Goal: Navigation & Orientation: Find specific page/section

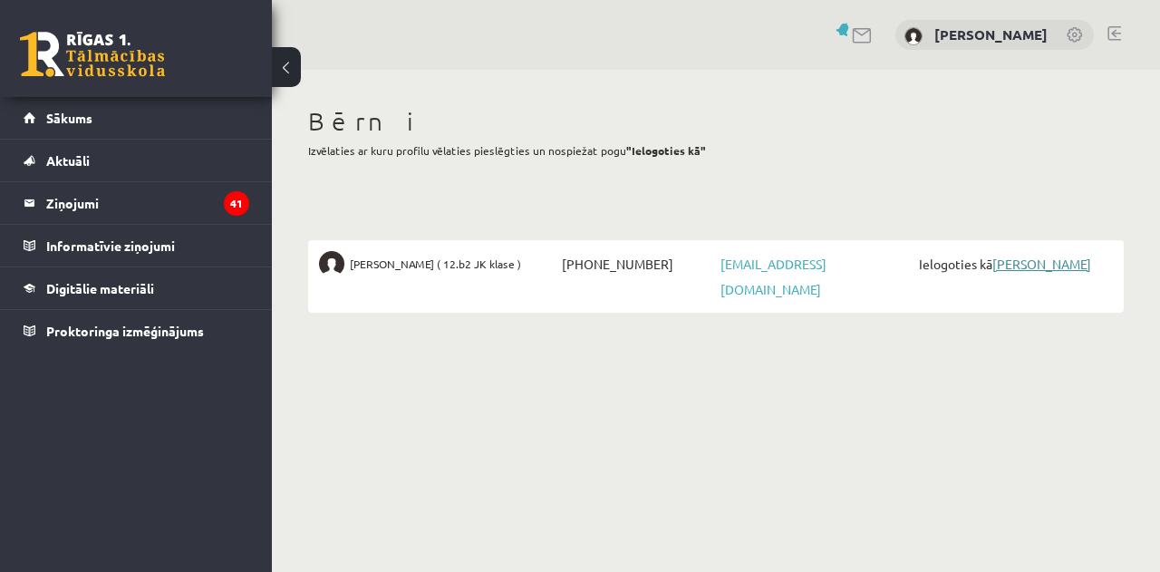
click at [1027, 262] on link "[PERSON_NAME]" at bounding box center [1041, 263] width 99 height 16
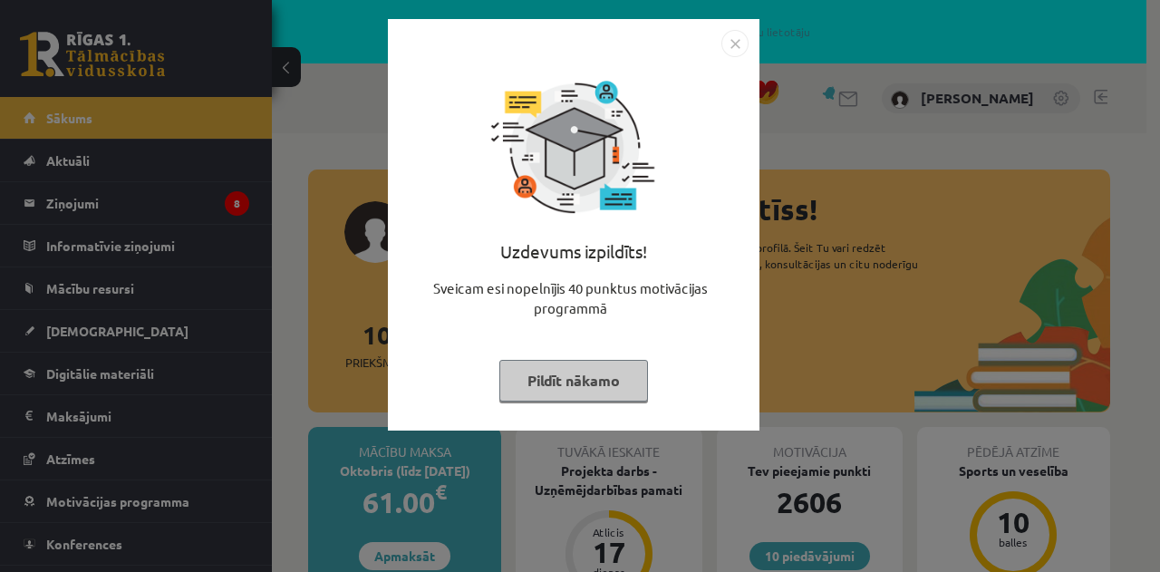
click at [616, 385] on button "Pildīt nākamo" at bounding box center [573, 381] width 149 height 42
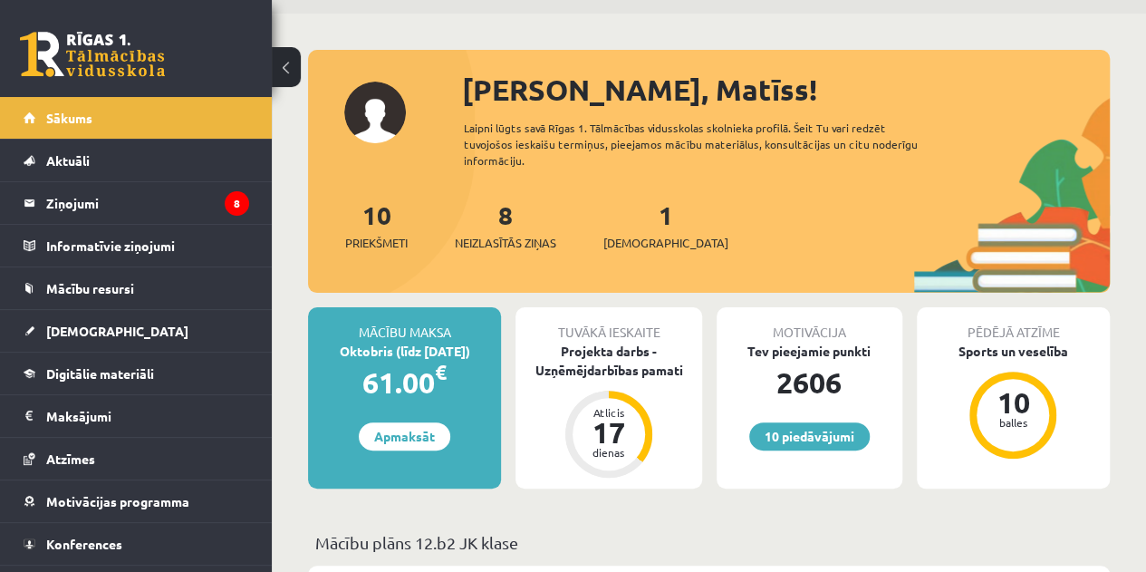
scroll to position [91, 0]
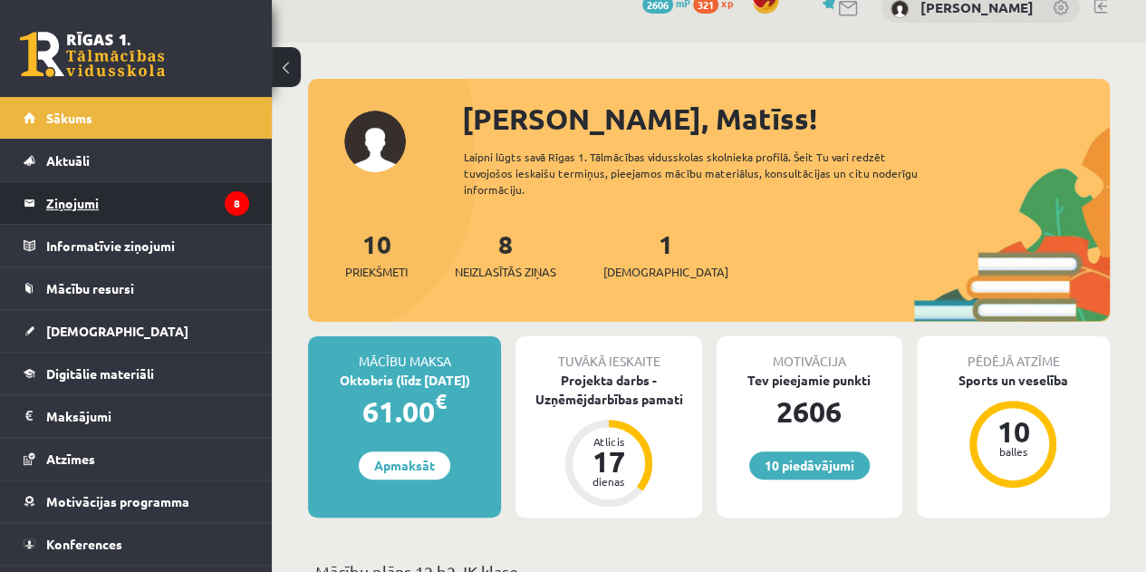
click at [85, 206] on legend "Ziņojumi 8" at bounding box center [147, 203] width 203 height 42
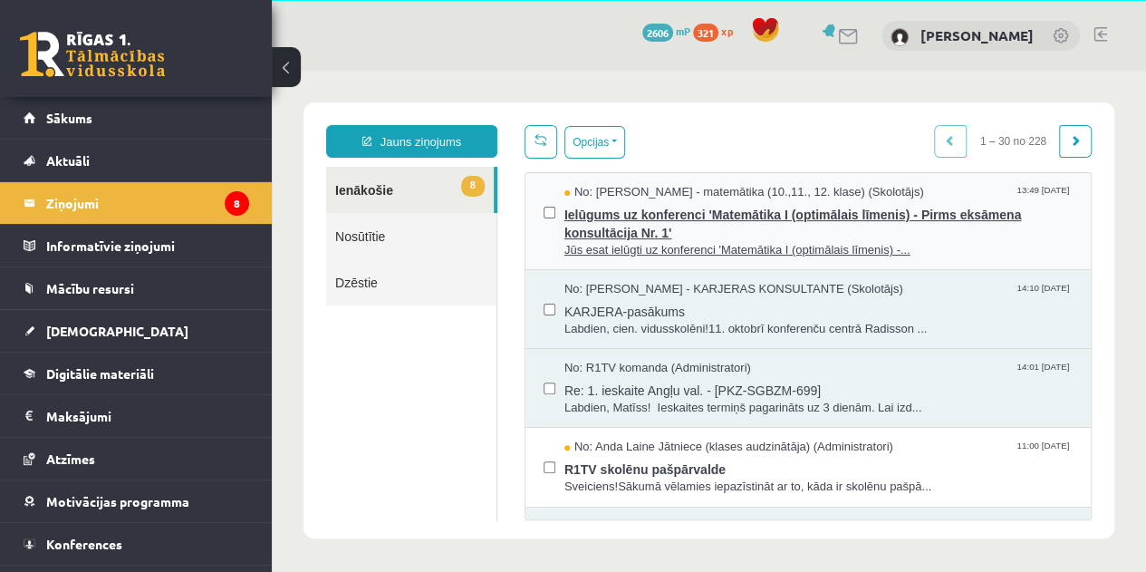
click at [601, 212] on span "Ielūgums uz konferenci 'Matemātika I (optimālais līmenis) - Pirms eksāmena kons…" at bounding box center [818, 221] width 508 height 41
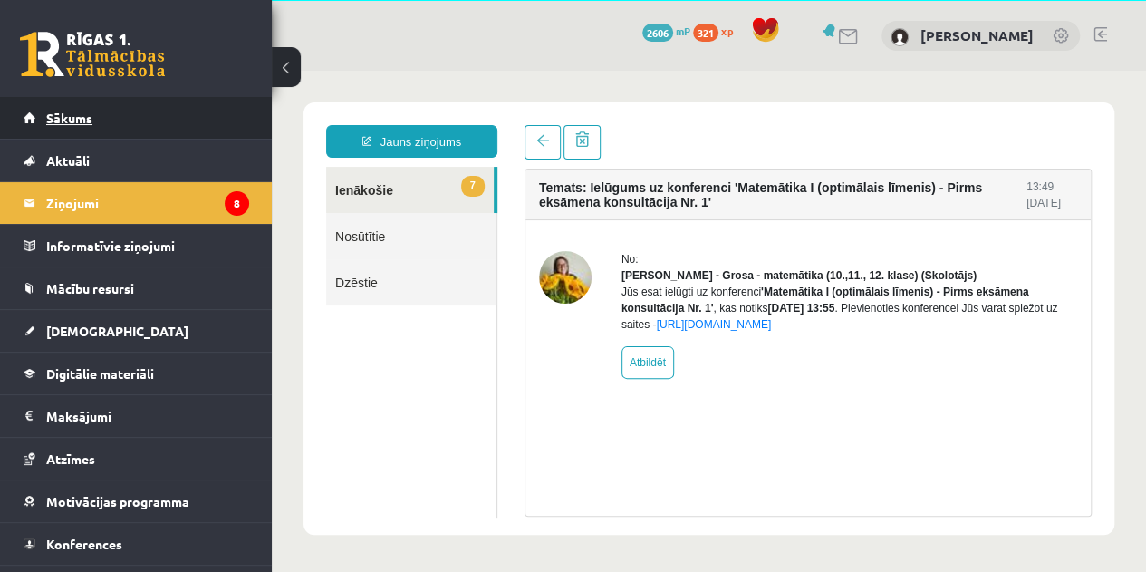
click at [51, 110] on link "Sākums" at bounding box center [137, 118] width 226 height 42
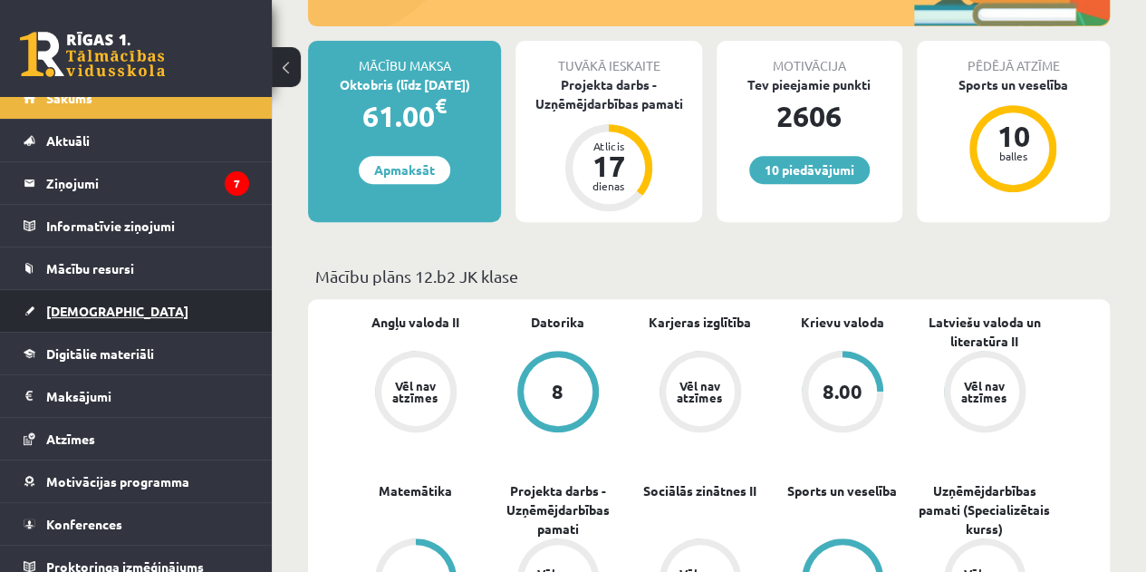
scroll to position [31, 0]
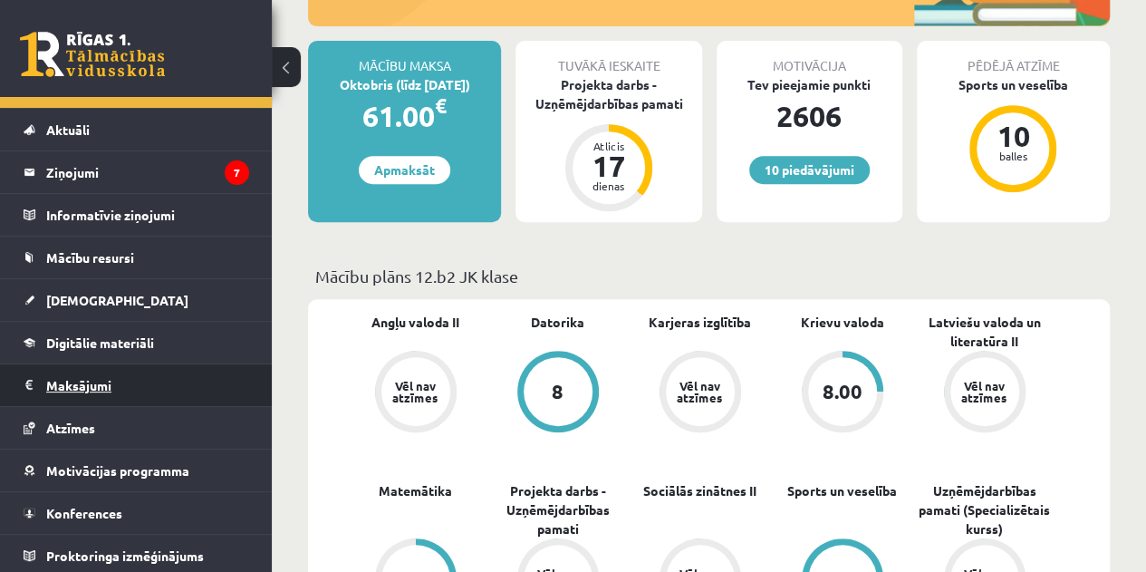
click at [88, 388] on legend "Maksājumi 0" at bounding box center [147, 385] width 203 height 42
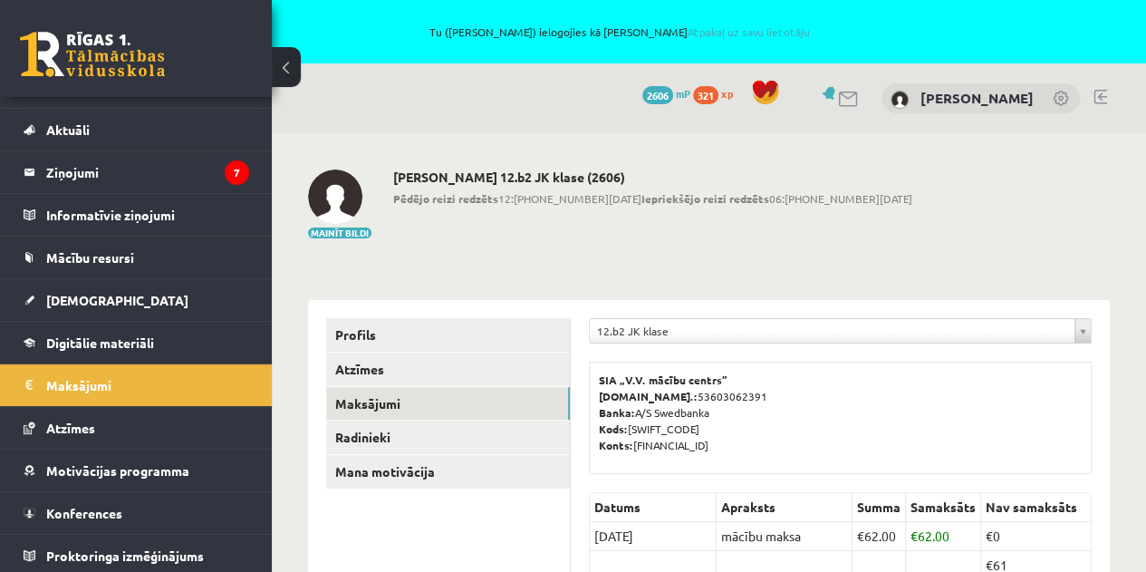
click at [1097, 97] on link at bounding box center [1101, 97] width 14 height 14
